Goal: Communication & Community: Answer question/provide support

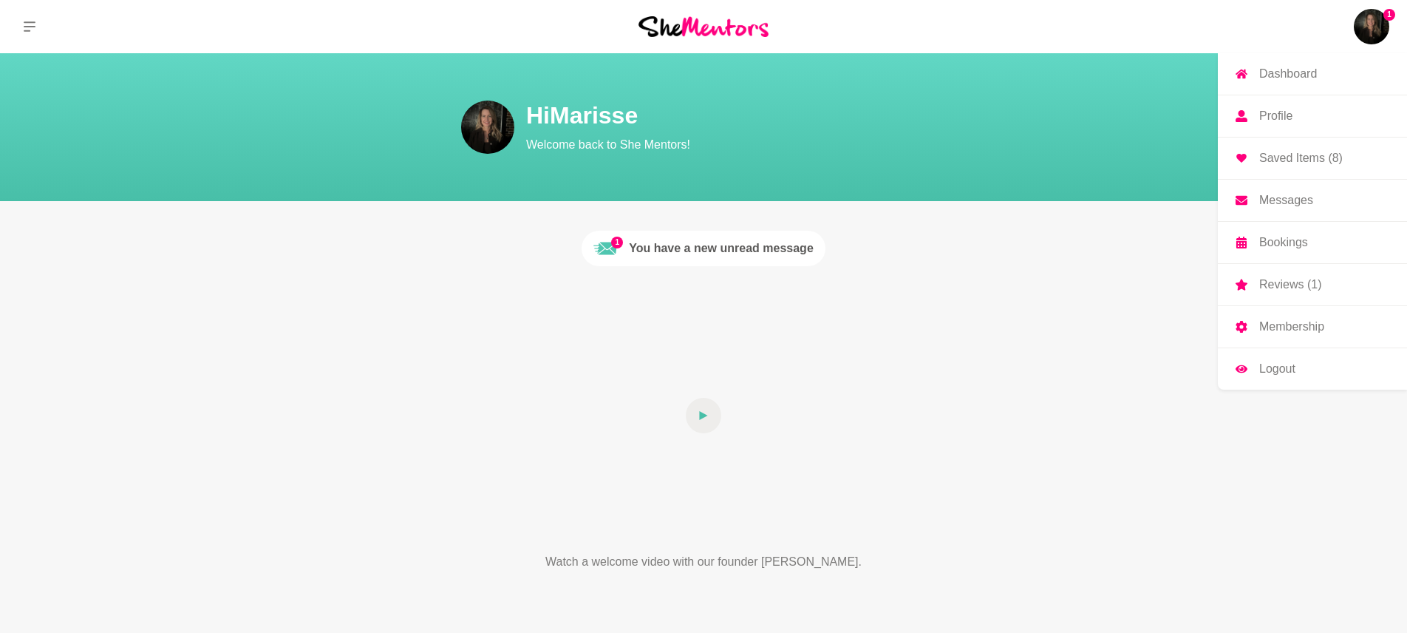
click at [1312, 200] on link "Messages" at bounding box center [1312, 200] width 189 height 41
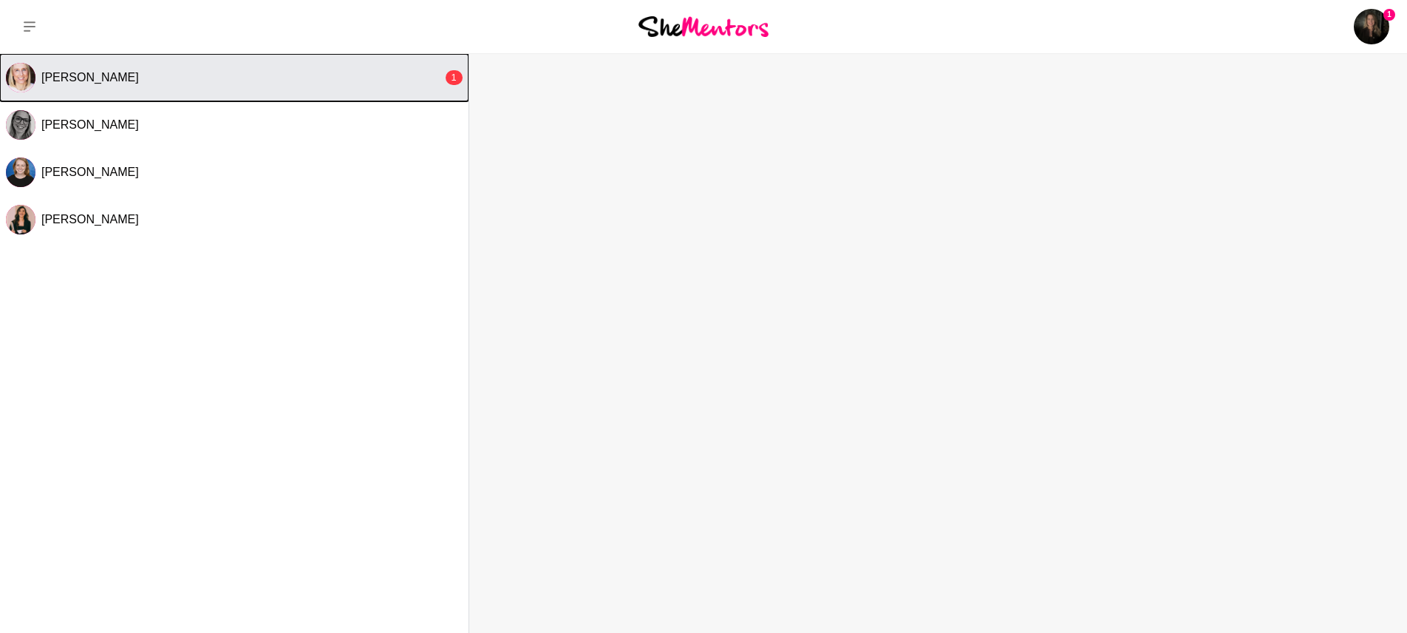
click at [29, 71] on img "Select Channel: Emily Burnham" at bounding box center [21, 78] width 30 height 30
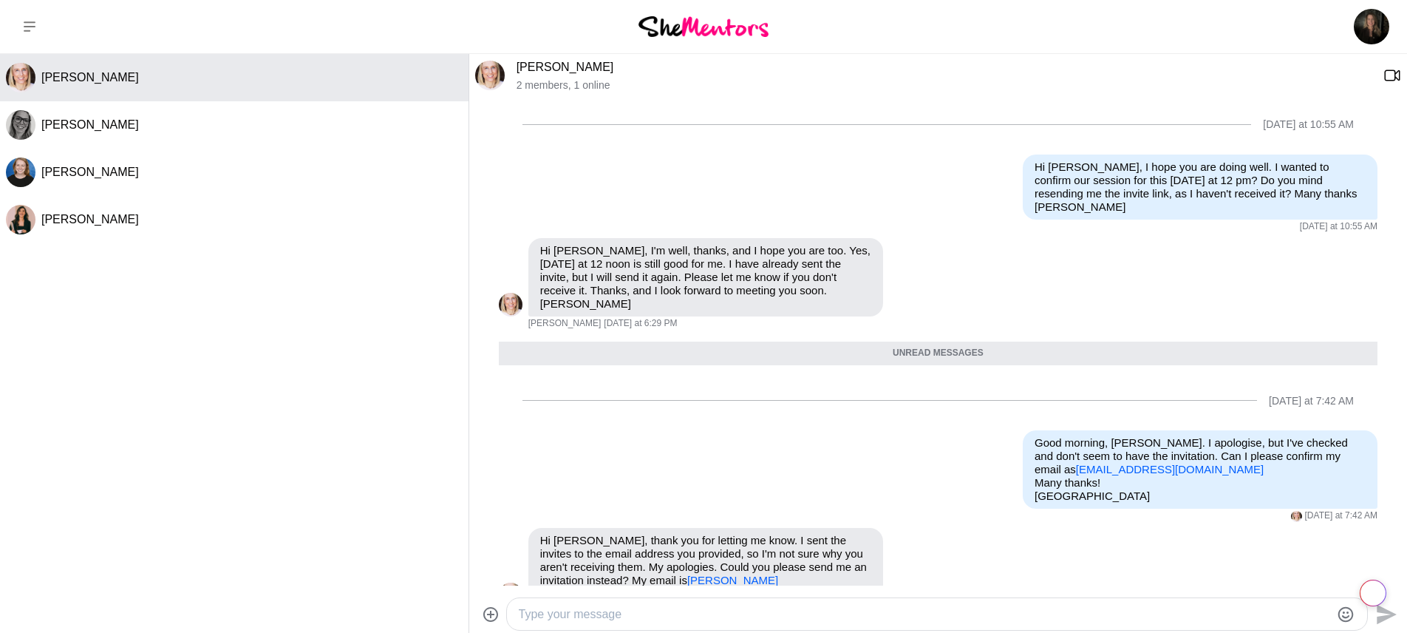
scroll to position [2, 0]
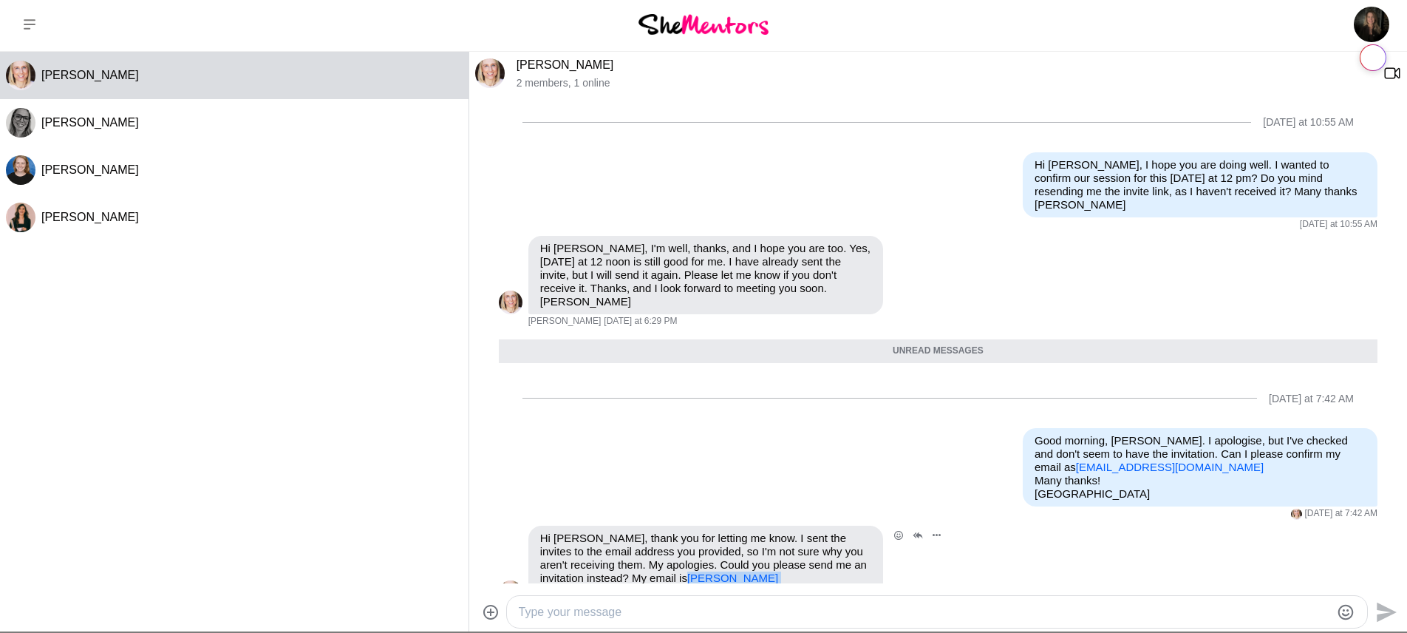
drag, startPoint x: 832, startPoint y: 537, endPoint x: 823, endPoint y: 554, distance: 19.2
click at [695, 540] on p "Hi [PERSON_NAME], thank you for letting me know. I sent the invites to the emai…" at bounding box center [705, 564] width 331 height 67
copy link "[PERSON_NAME][EMAIL_ADDRESS][DOMAIN_NAME]"
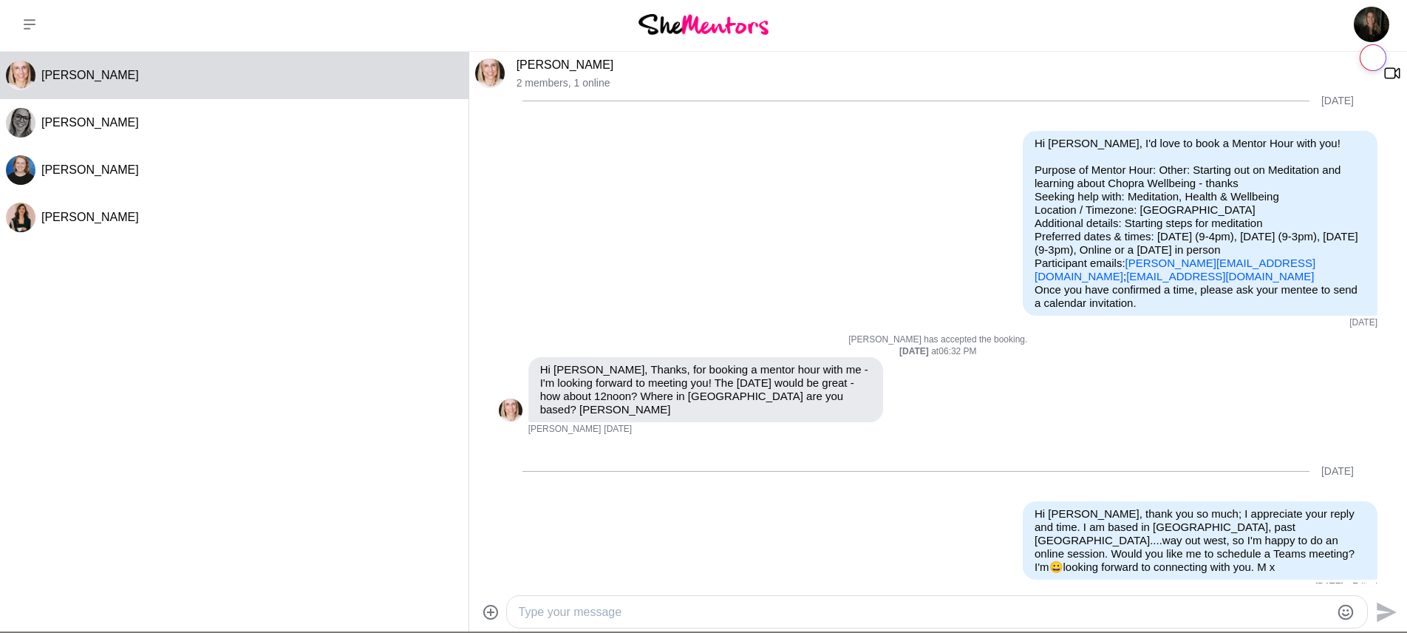
scroll to position [30, 0]
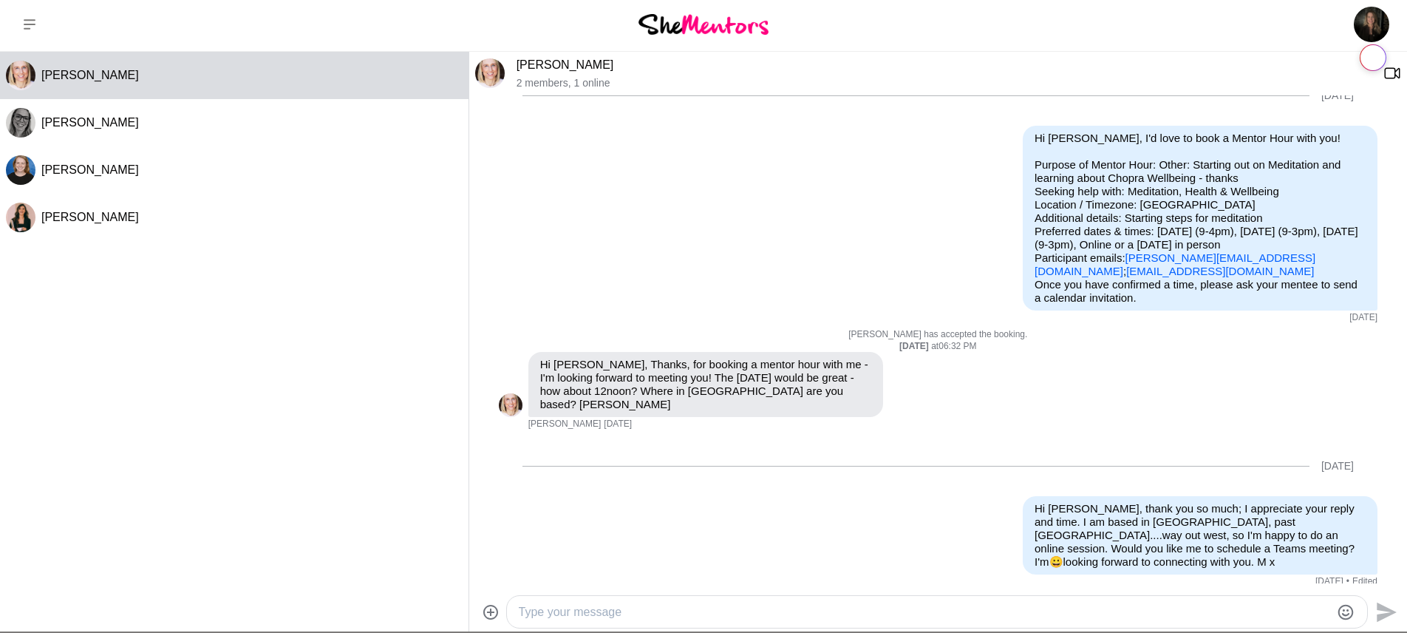
click at [706, 608] on textarea "Type your message" at bounding box center [925, 612] width 812 height 18
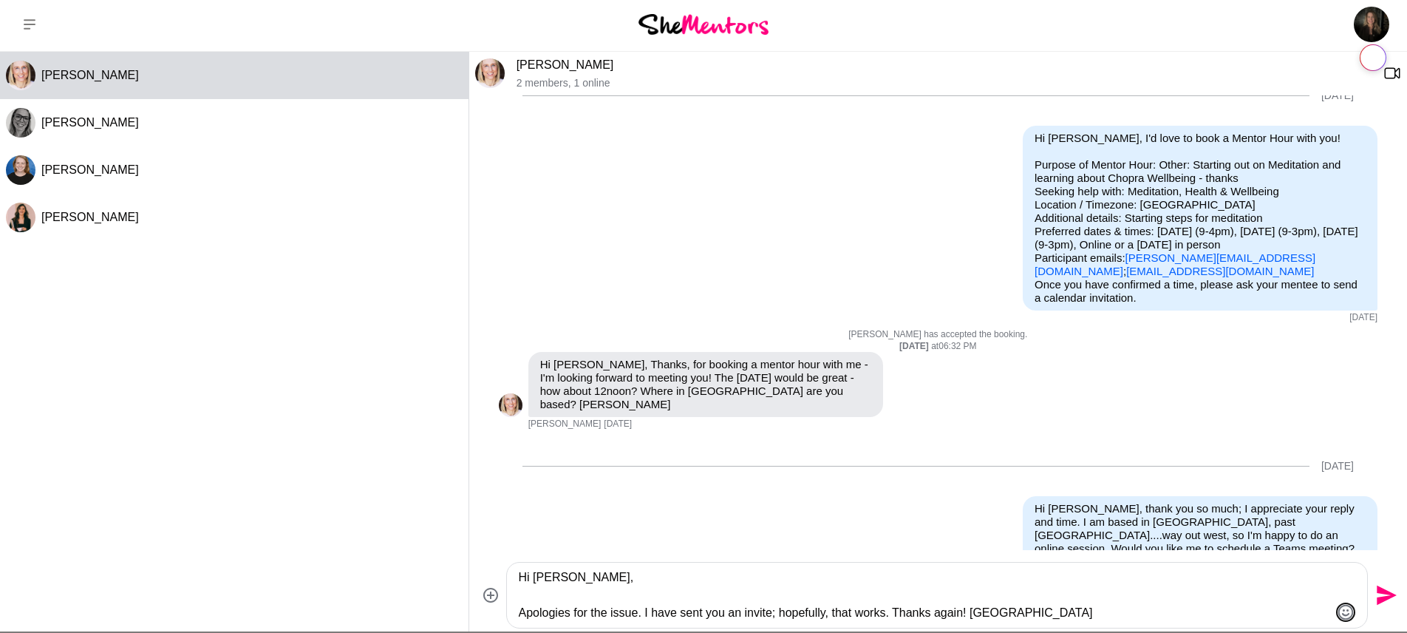
click at [1352, 611] on icon "Emoji picker" at bounding box center [1347, 612] width 16 height 16
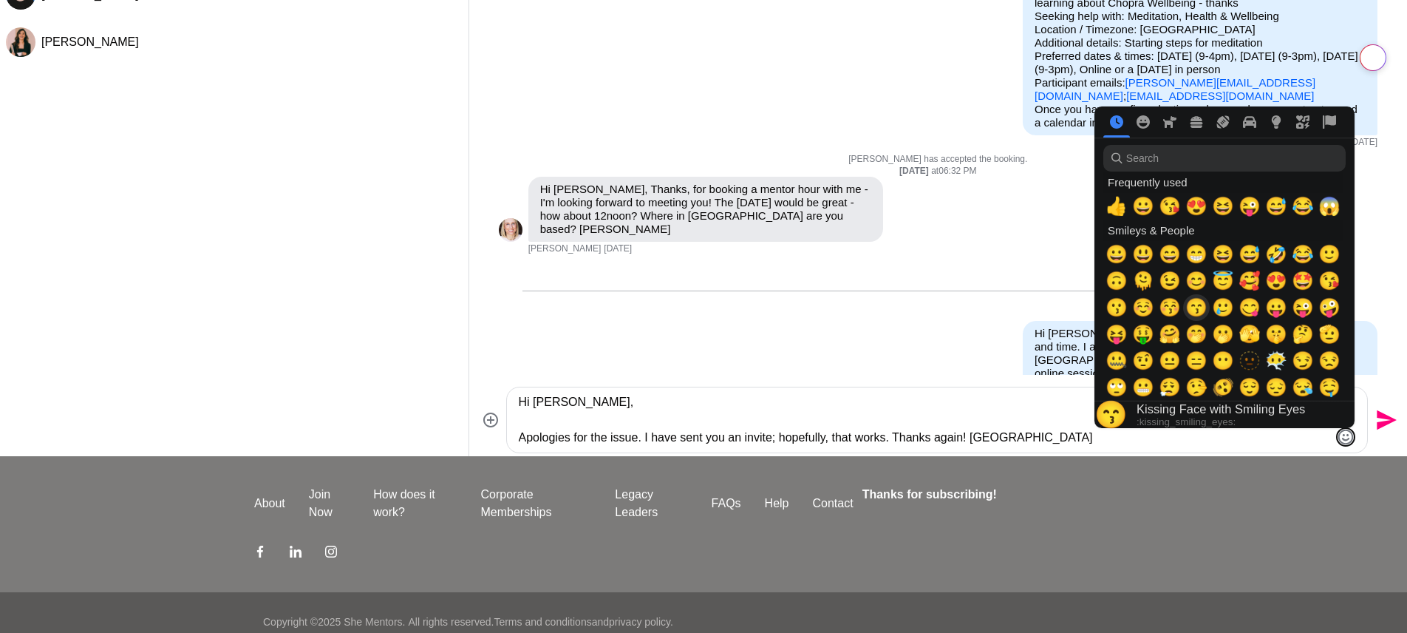
scroll to position [176, 0]
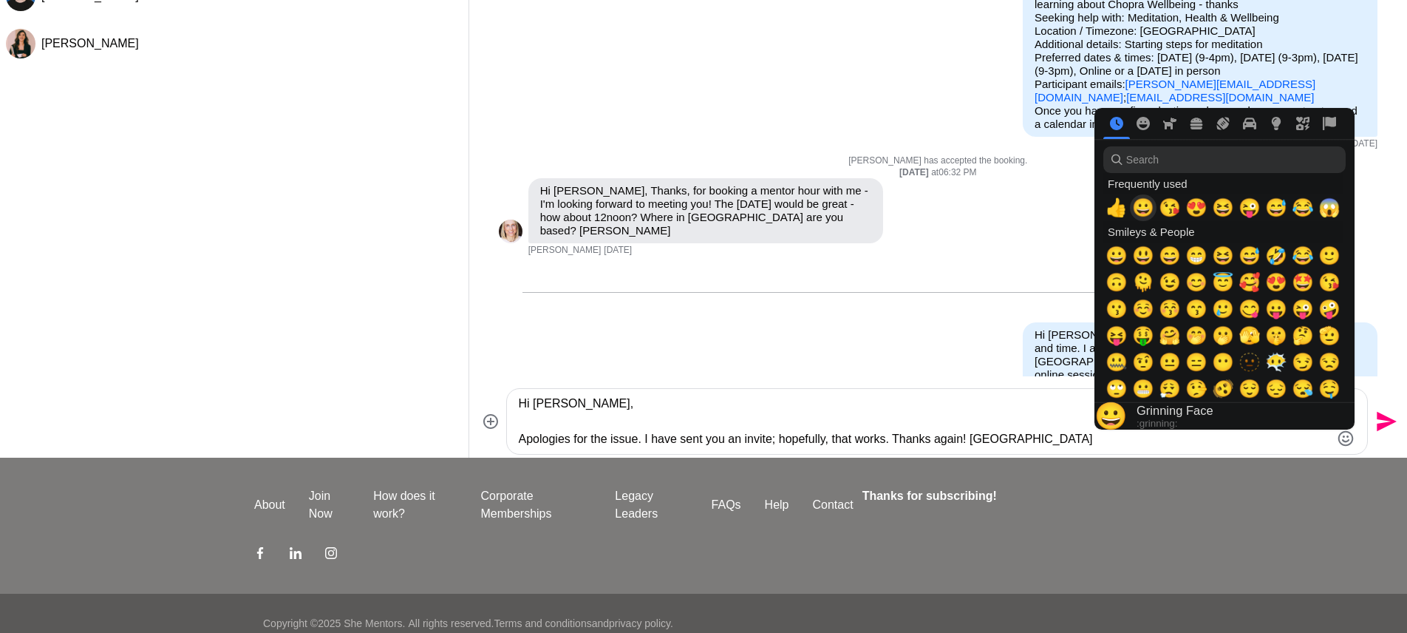
click at [1146, 214] on span "😀" at bounding box center [1143, 207] width 22 height 21
type textarea "Hi [PERSON_NAME], Apologies for the issue. I have sent you an invite; hopefully…"
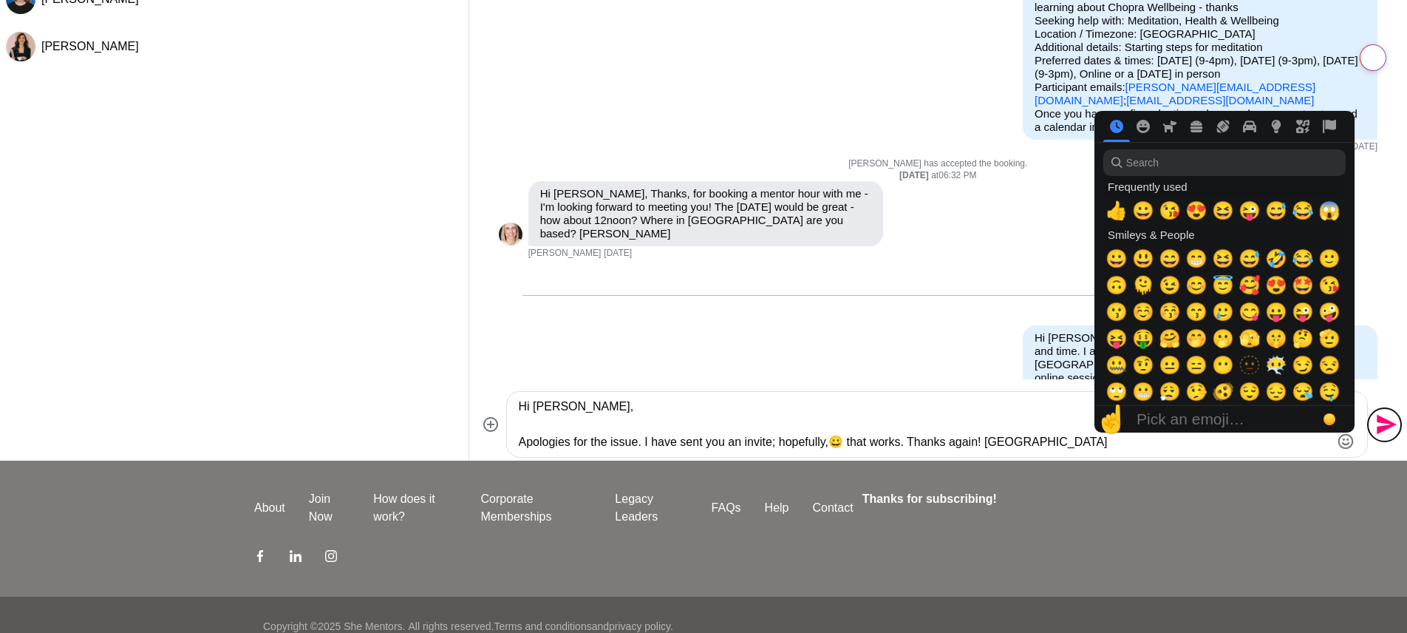
click at [1379, 416] on icon "Send" at bounding box center [1387, 425] width 20 height 20
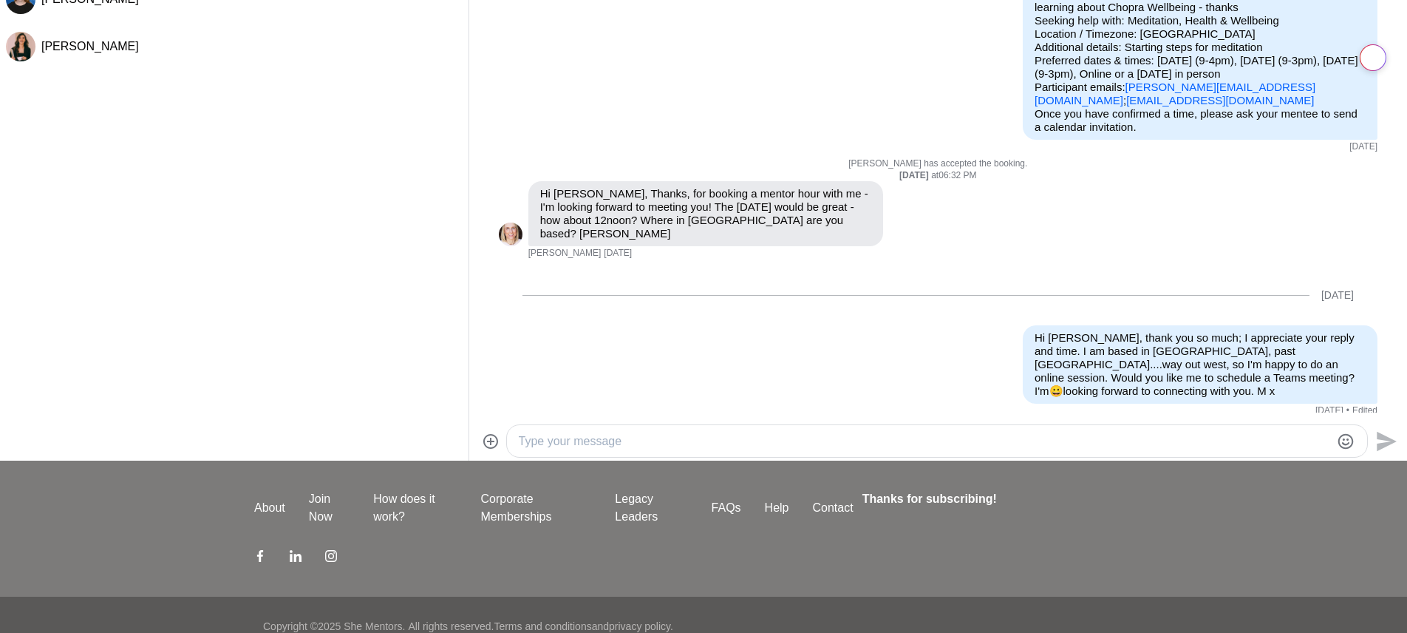
scroll to position [1186, 0]
